Goal: Book appointment/travel/reservation

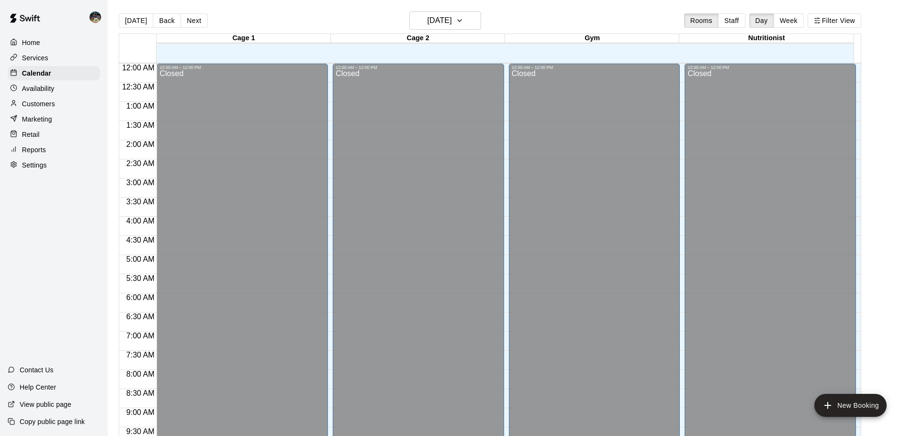
scroll to position [446, 0]
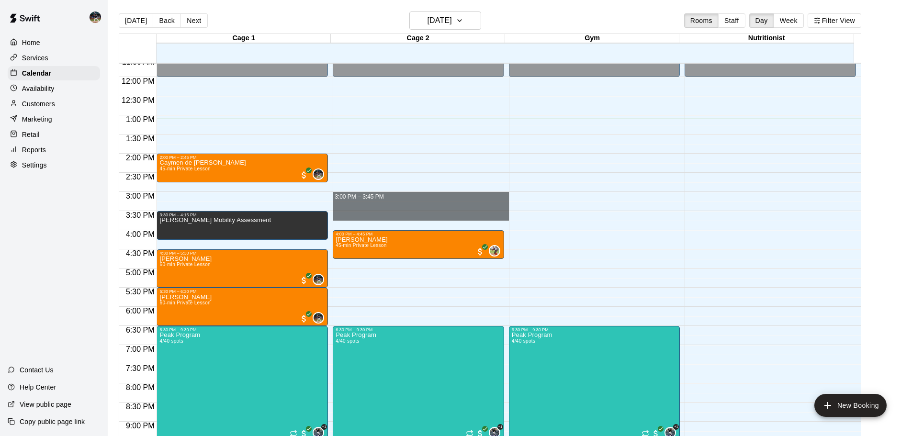
drag, startPoint x: 366, startPoint y: 199, endPoint x: 371, endPoint y: 216, distance: 17.4
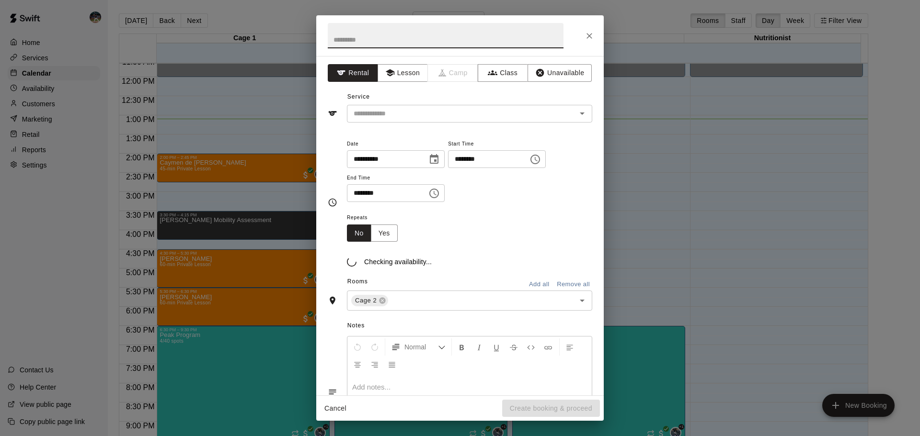
click at [591, 34] on icon "Close" at bounding box center [589, 36] width 6 height 6
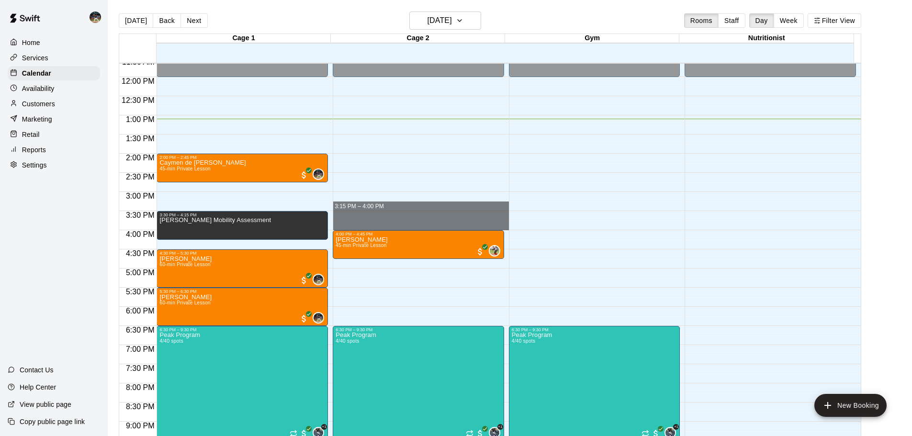
drag, startPoint x: 395, startPoint y: 204, endPoint x: 398, endPoint y: 224, distance: 20.7
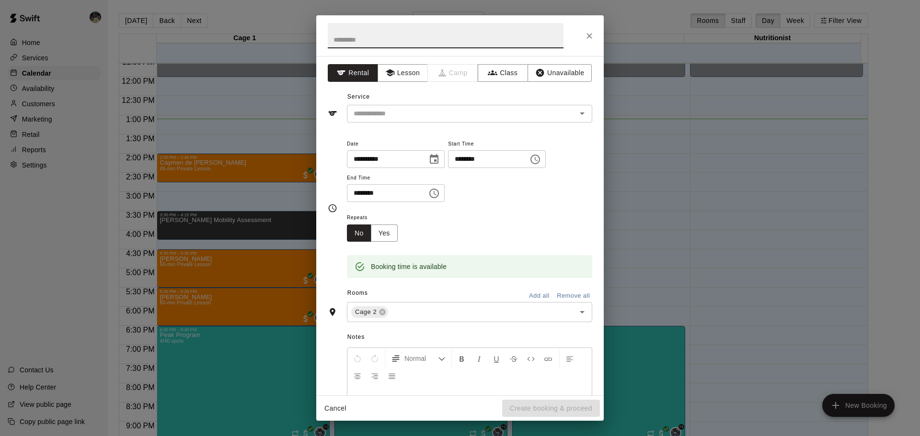
click at [433, 37] on input "text" at bounding box center [446, 35] width 236 height 25
type input "**********"
click at [414, 70] on button "Lesson" at bounding box center [402, 73] width 50 height 18
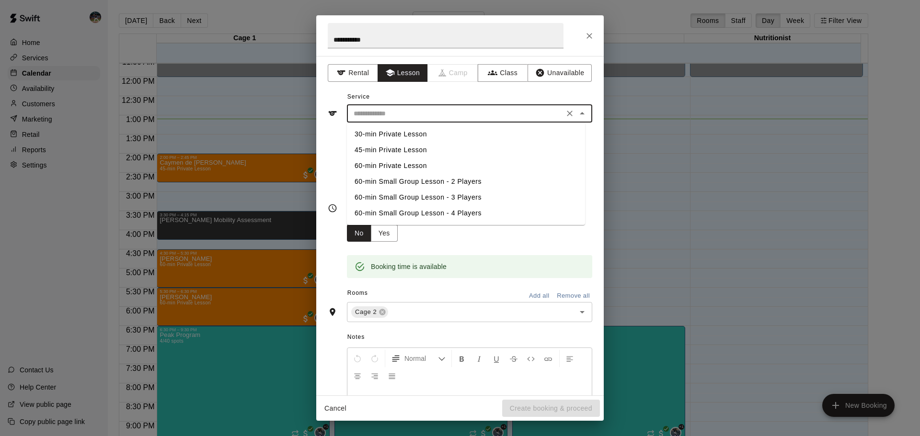
click at [408, 108] on input "text" at bounding box center [455, 114] width 211 height 12
click at [407, 148] on li "45-min Private Lesson" at bounding box center [466, 150] width 238 height 16
type input "**********"
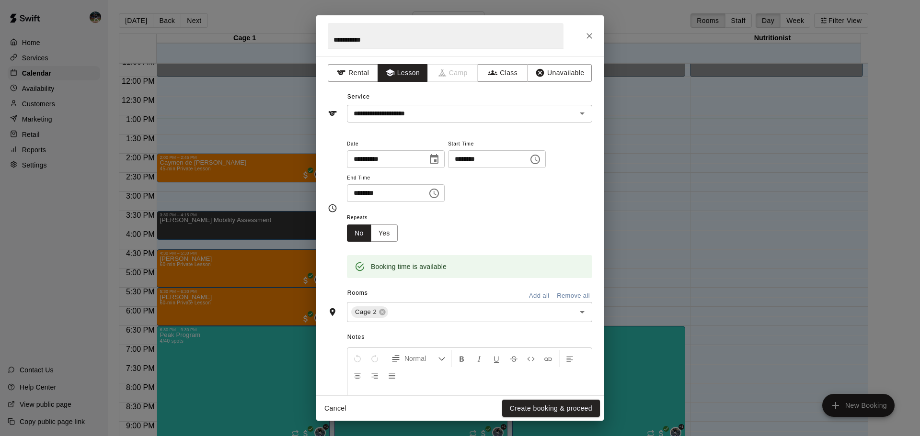
click at [560, 418] on div "Cancel Create booking & proceed" at bounding box center [459, 408] width 287 height 25
click at [562, 411] on button "Create booking & proceed" at bounding box center [551, 409] width 98 height 18
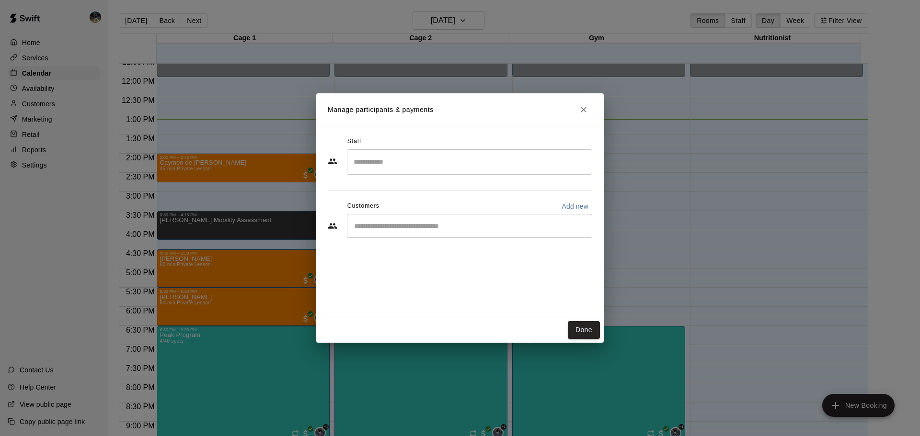
click at [414, 170] on input "Search staff" at bounding box center [469, 162] width 237 height 17
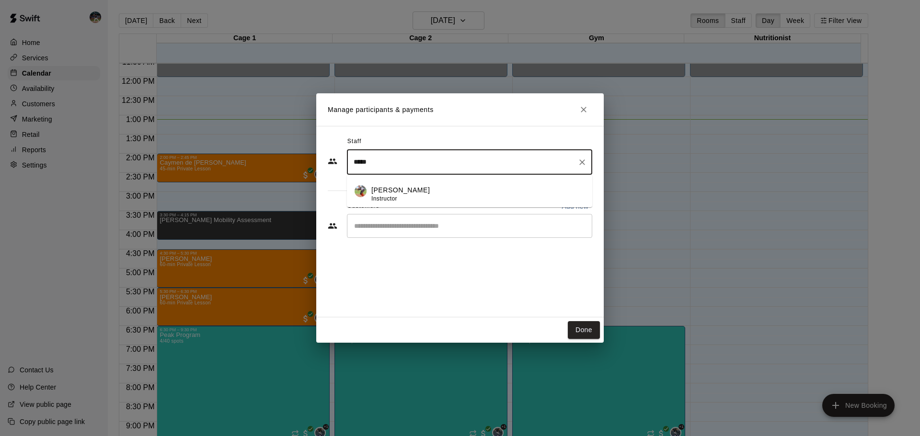
click at [417, 185] on div "[PERSON_NAME] Instructor" at bounding box center [477, 194] width 213 height 19
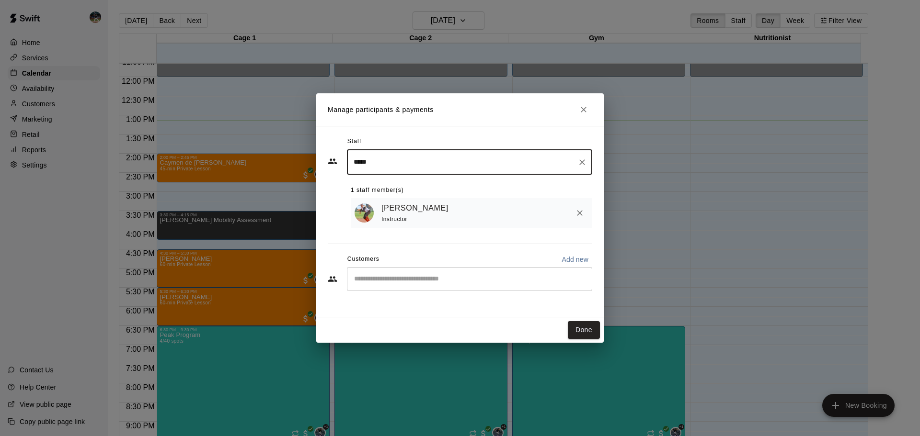
type input "*****"
click at [478, 273] on div "​" at bounding box center [469, 279] width 245 height 24
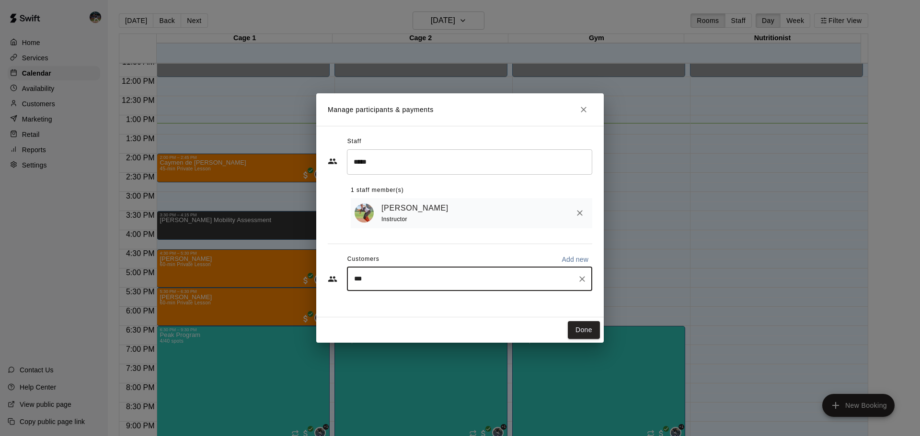
type input "****"
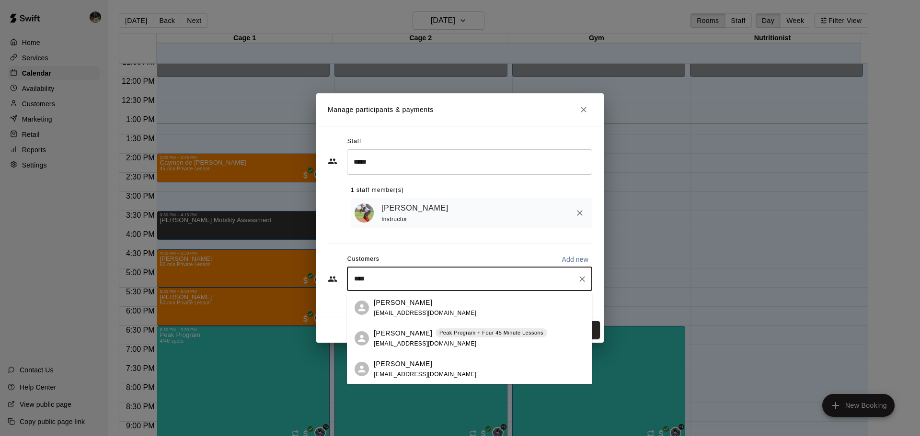
click at [443, 333] on p "Peak Program + Four 45 Minute Lessons" at bounding box center [491, 333] width 104 height 8
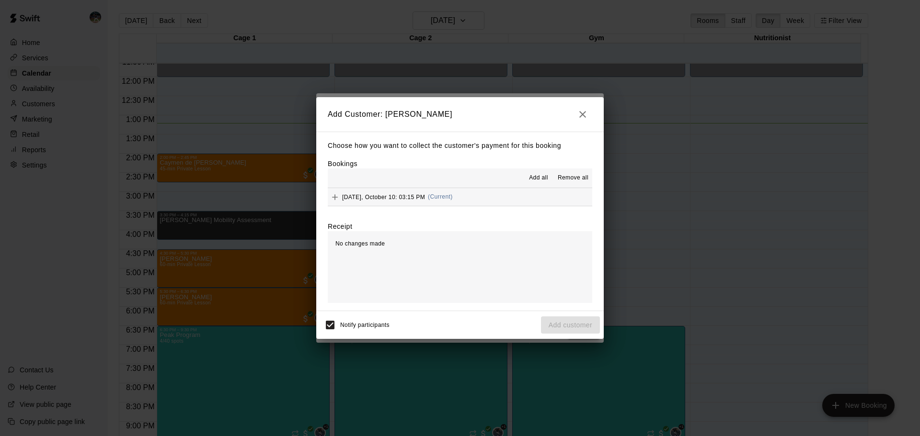
click at [512, 195] on button "[DATE], October 10: 03:15 PM (Current)" at bounding box center [460, 197] width 264 height 18
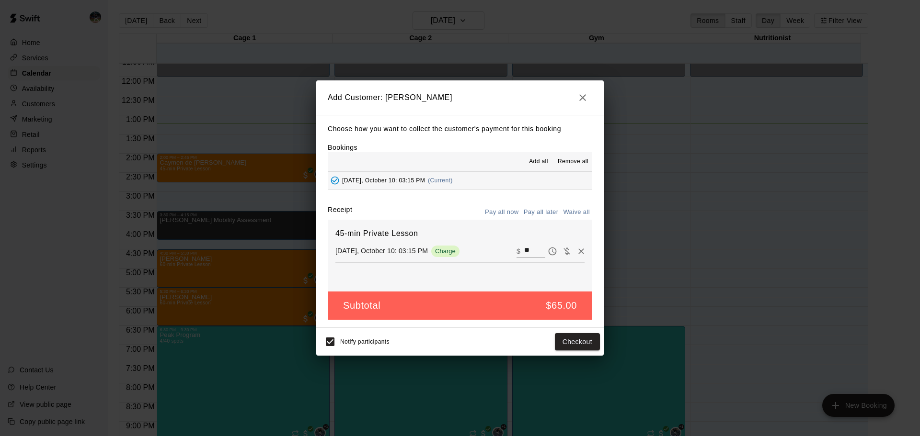
click at [576, 213] on button "Waive all" at bounding box center [576, 212] width 32 height 15
type input "*"
click at [567, 215] on button "Waive all" at bounding box center [576, 212] width 32 height 15
click at [506, 216] on button "Pay all now" at bounding box center [501, 212] width 39 height 15
click at [577, 93] on button "button" at bounding box center [582, 97] width 19 height 19
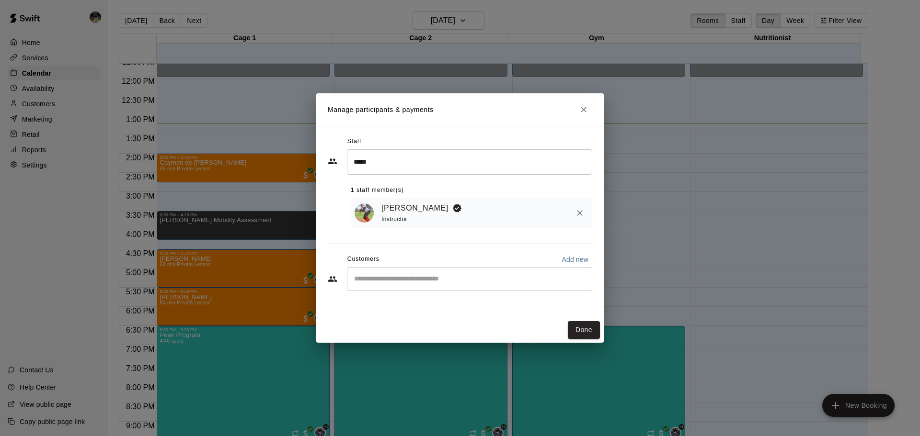
click at [412, 289] on div "​" at bounding box center [469, 279] width 245 height 24
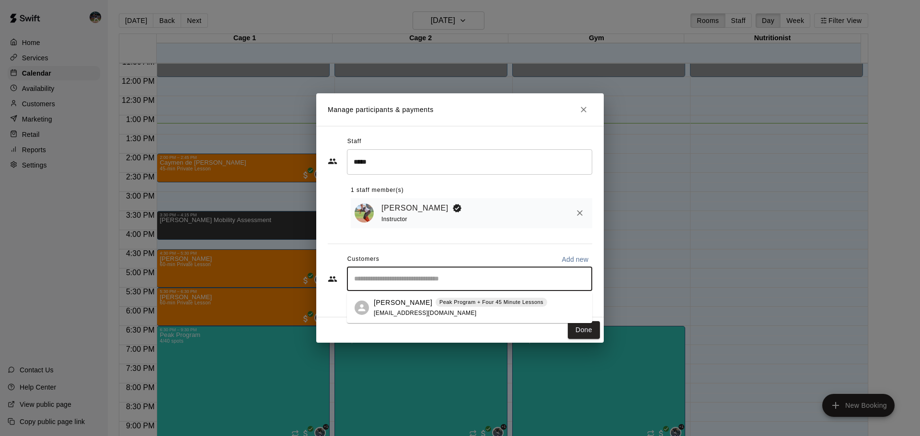
click at [410, 298] on p "[PERSON_NAME]" at bounding box center [403, 303] width 58 height 10
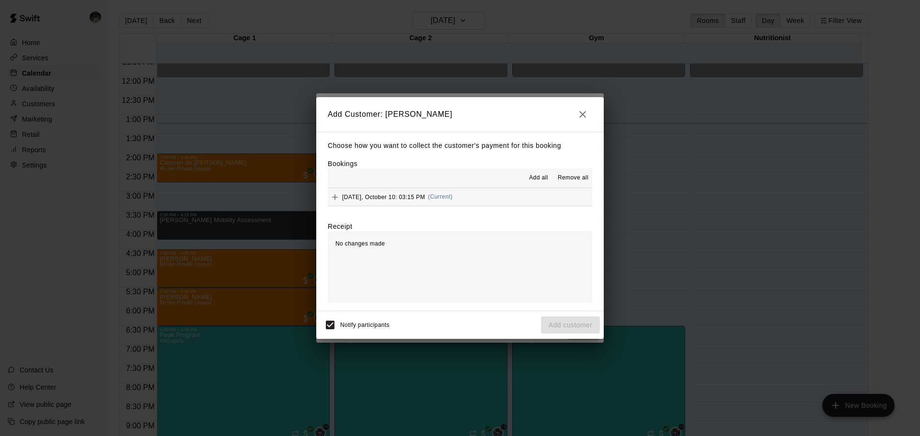
click at [393, 193] on div "[DATE], October 10: 03:15 PM (Current)" at bounding box center [390, 197] width 125 height 14
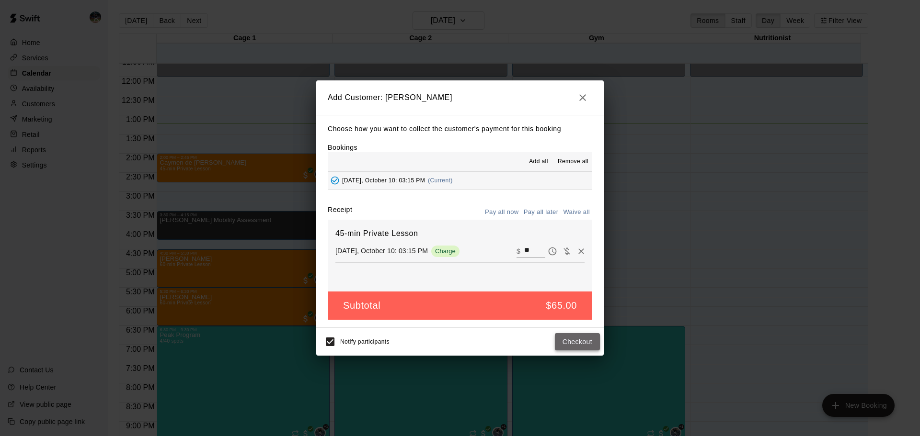
click at [576, 341] on button "Checkout" at bounding box center [577, 342] width 45 height 18
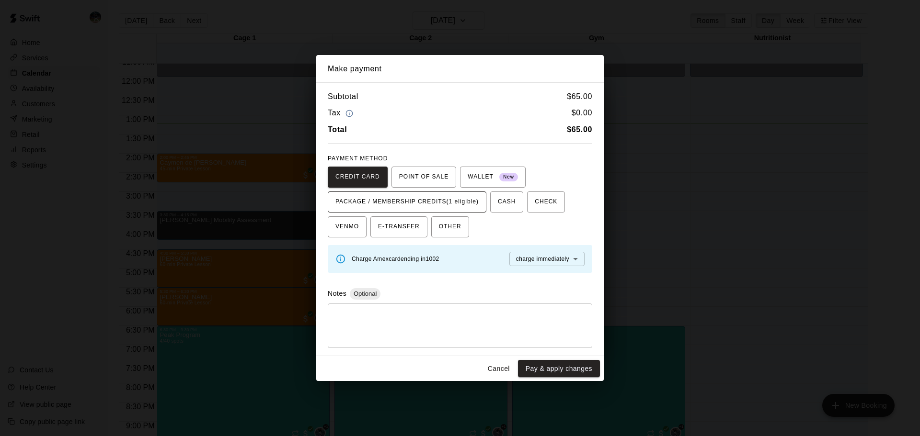
click at [424, 194] on button "PACKAGE / MEMBERSHIP CREDITS (1 eligible)" at bounding box center [407, 202] width 159 height 21
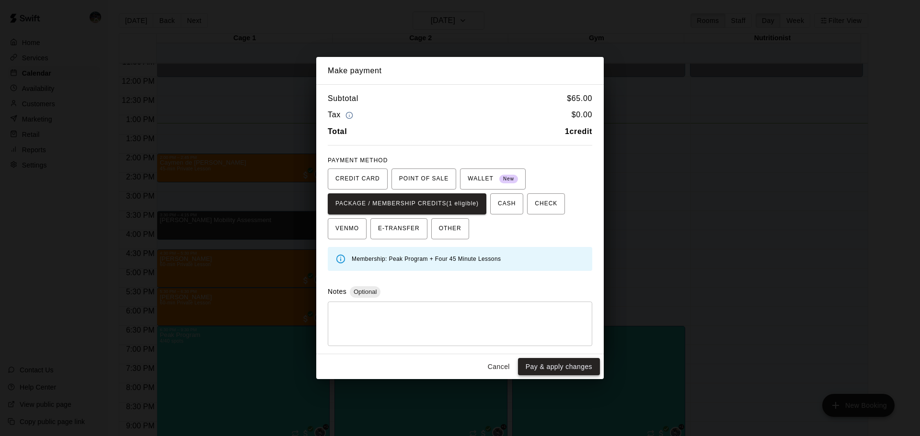
click at [557, 364] on button "Pay & apply changes" at bounding box center [559, 367] width 82 height 18
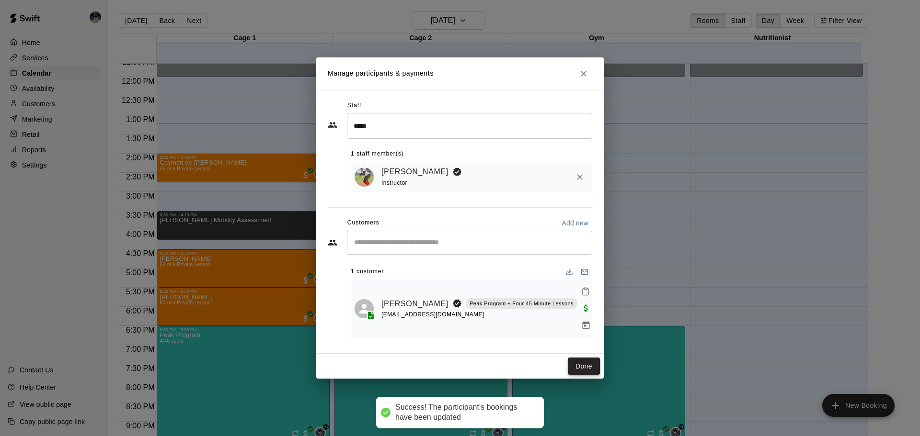
click at [591, 364] on button "Done" at bounding box center [584, 367] width 32 height 18
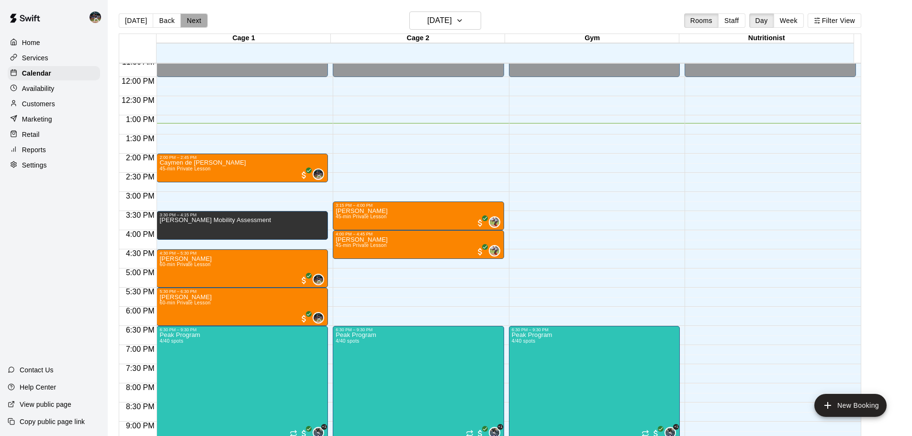
click at [187, 21] on button "Next" at bounding box center [194, 20] width 27 height 14
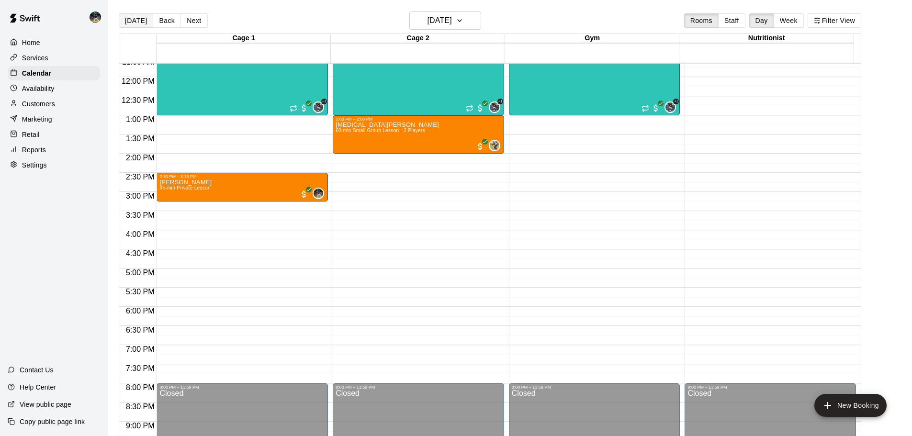
click at [139, 18] on button "[DATE]" at bounding box center [136, 20] width 34 height 14
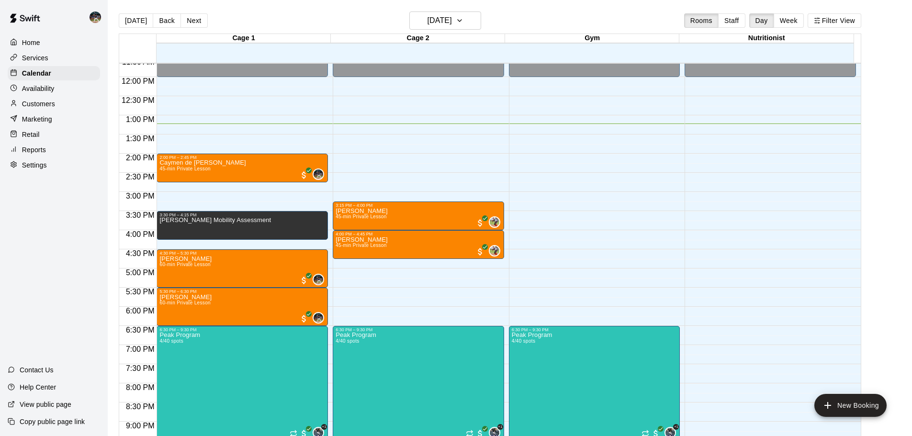
click at [195, 11] on main "[DATE] Back [DATE][DATE] Rooms Staff Day Week Filter View Cage 1 10 Fri Cage 2 …" at bounding box center [510, 226] width 805 height 452
click at [185, 21] on button "Next" at bounding box center [194, 20] width 27 height 14
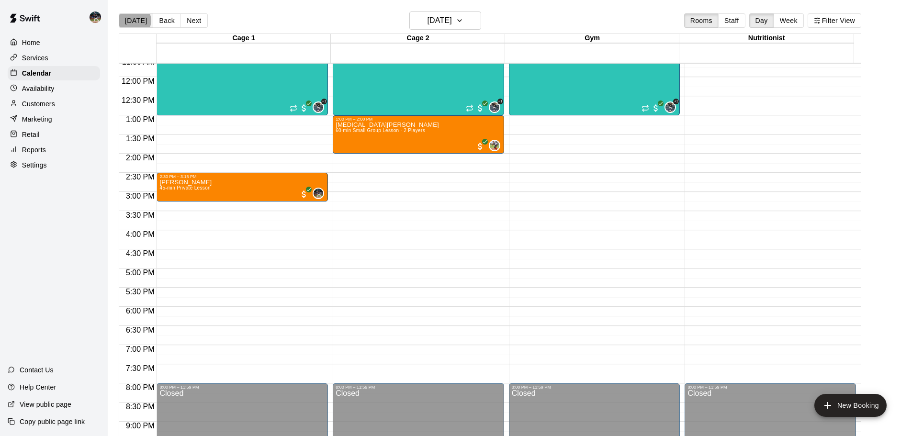
click at [133, 21] on button "[DATE]" at bounding box center [136, 20] width 34 height 14
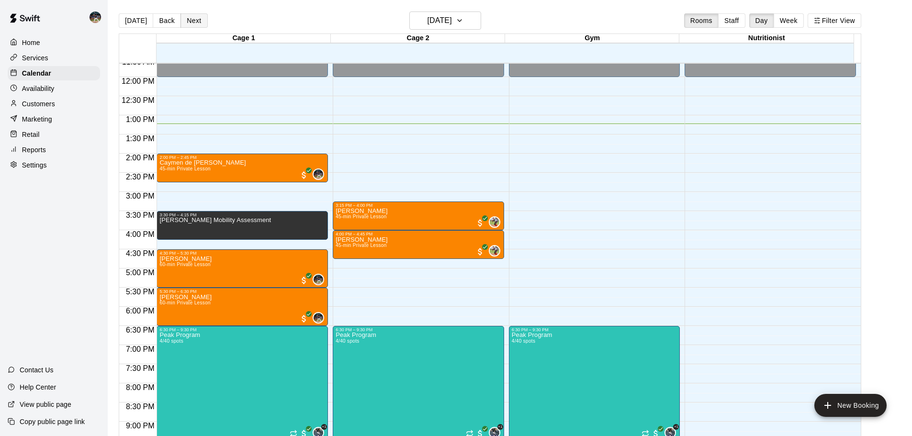
click at [199, 21] on button "Next" at bounding box center [194, 20] width 27 height 14
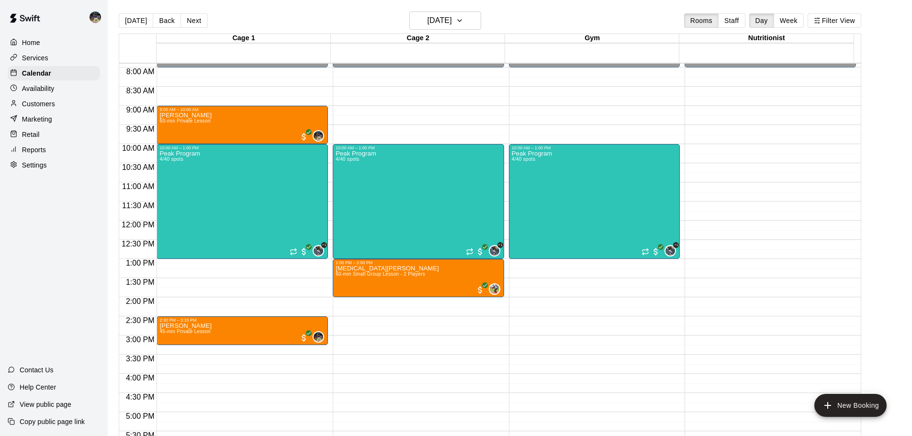
scroll to position [351, 0]
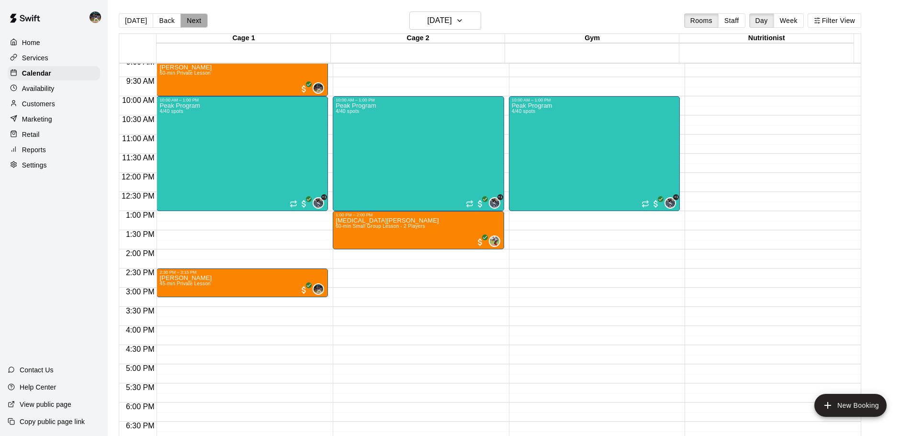
click at [188, 14] on button "Next" at bounding box center [194, 20] width 27 height 14
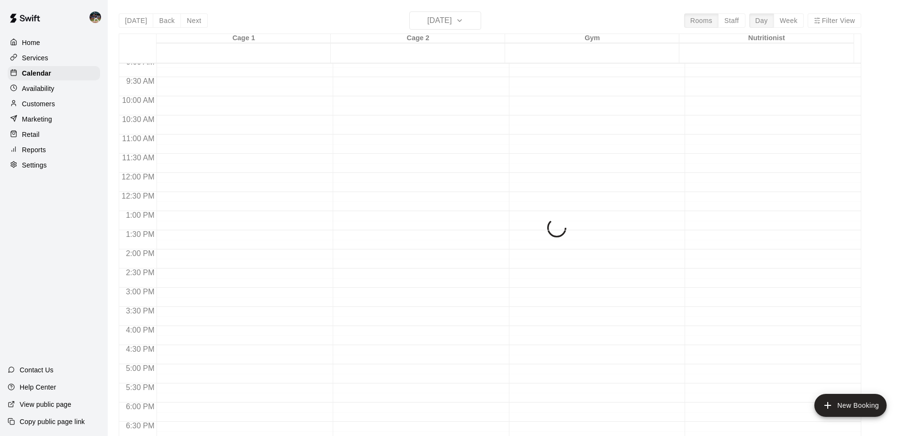
click at [124, 18] on div "[DATE] Back [DATE][DATE] Rooms Staff Day Week Filter View Cage 1 12 Sun Cage 2 …" at bounding box center [490, 229] width 743 height 436
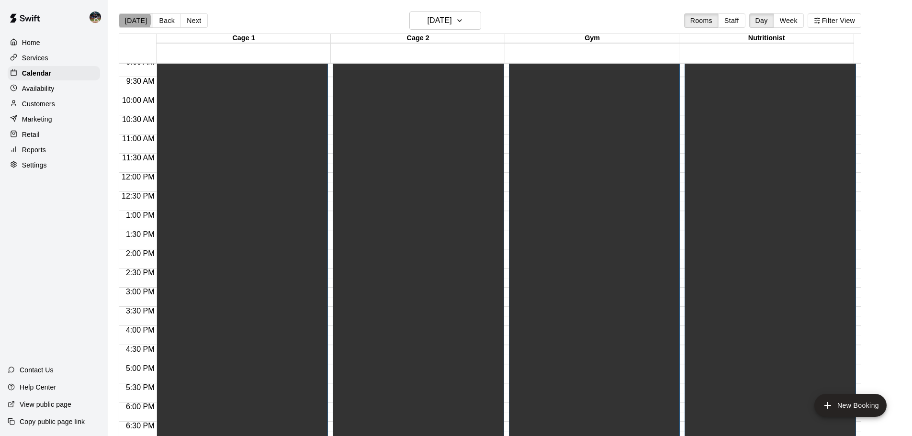
click at [133, 20] on button "[DATE]" at bounding box center [136, 20] width 34 height 14
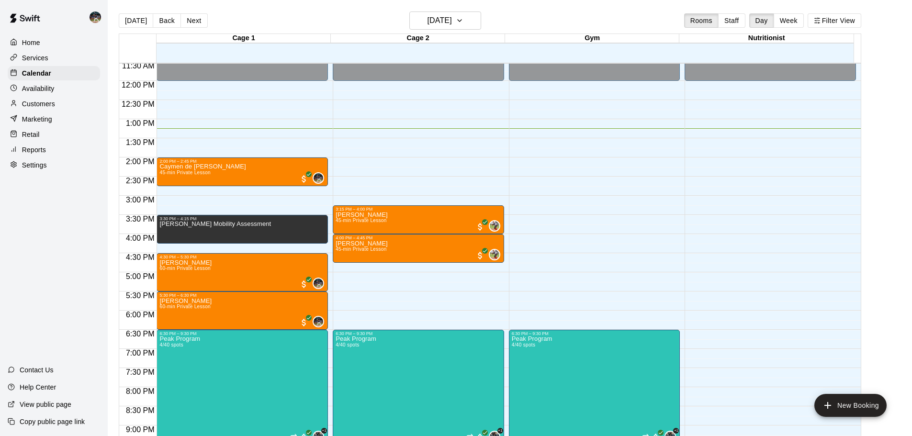
scroll to position [446, 0]
